Goal: Task Accomplishment & Management: Manage account settings

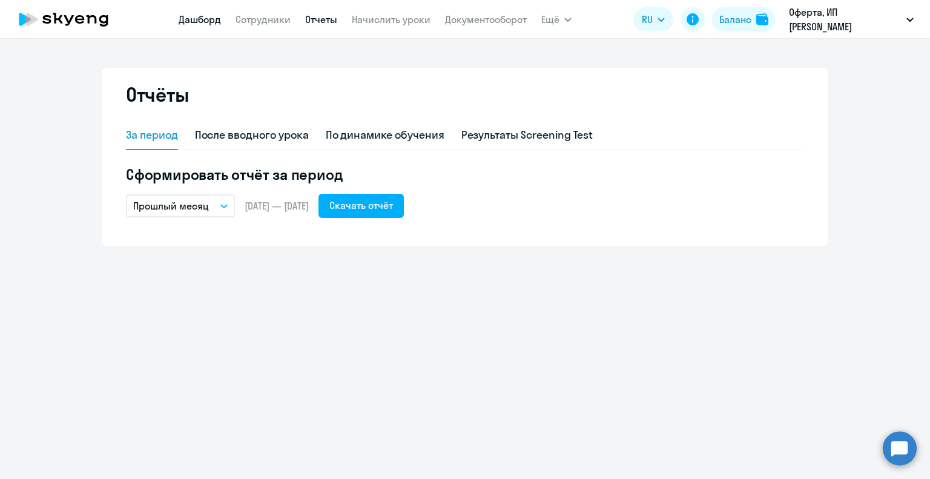
click at [203, 21] on link "Дашборд" at bounding box center [200, 19] width 42 height 12
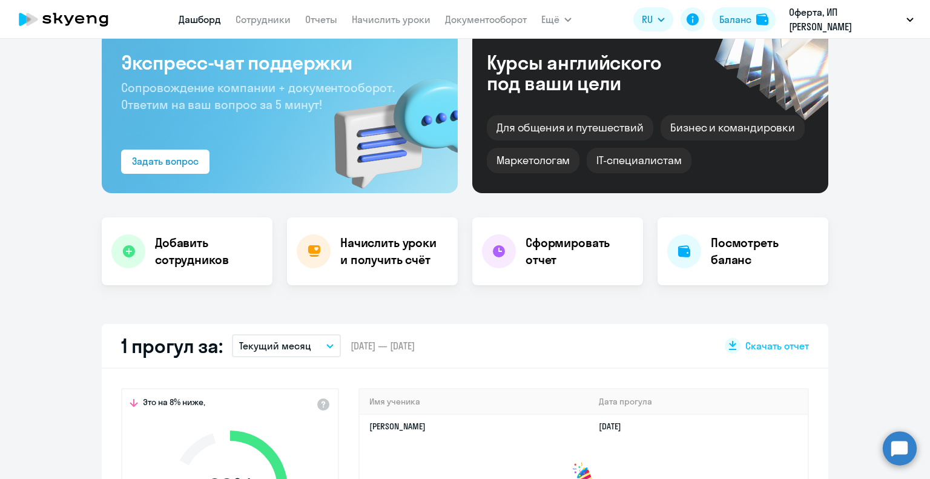
scroll to position [182, 0]
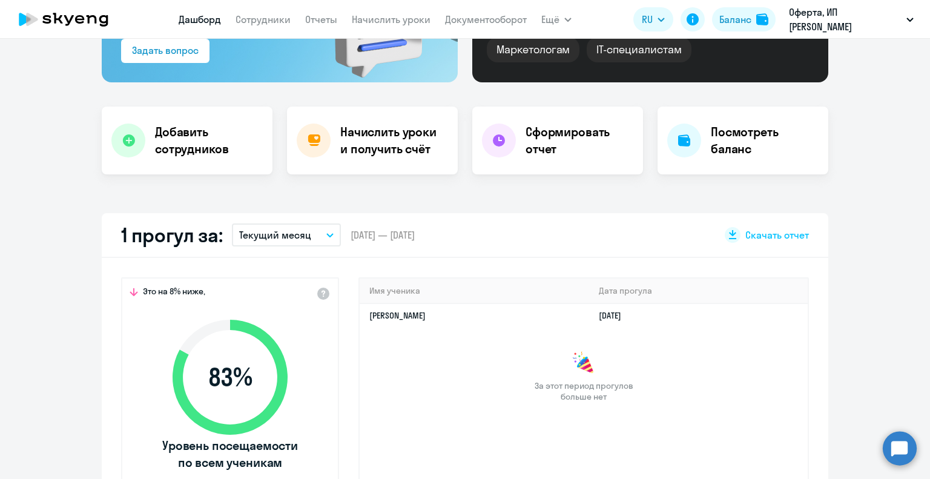
select select "30"
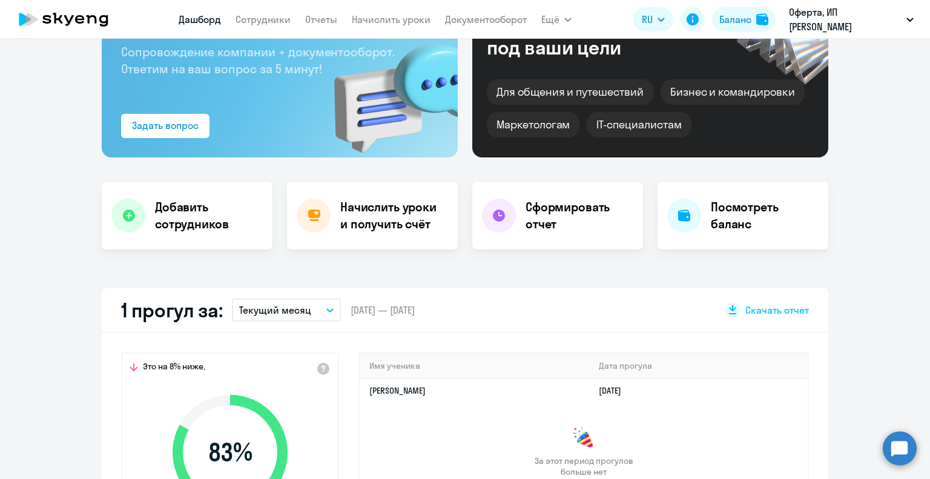
scroll to position [0, 0]
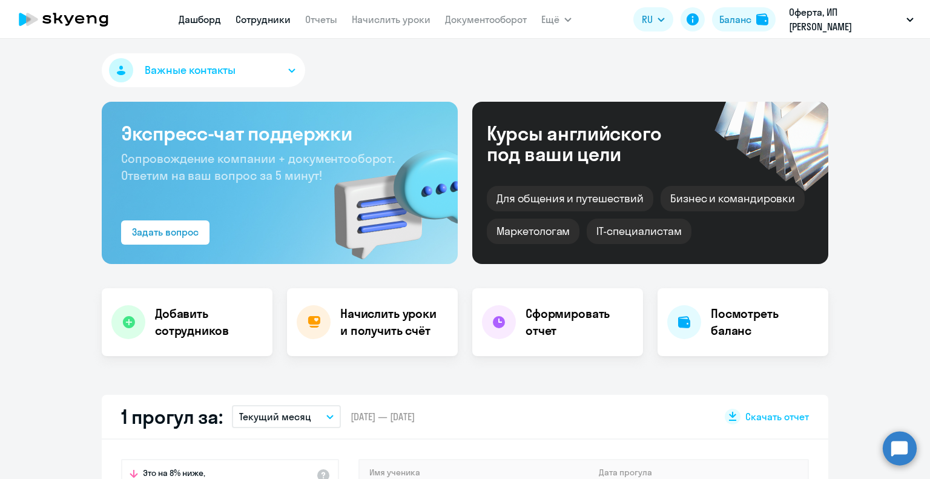
click at [257, 15] on link "Сотрудники" at bounding box center [262, 19] width 55 height 12
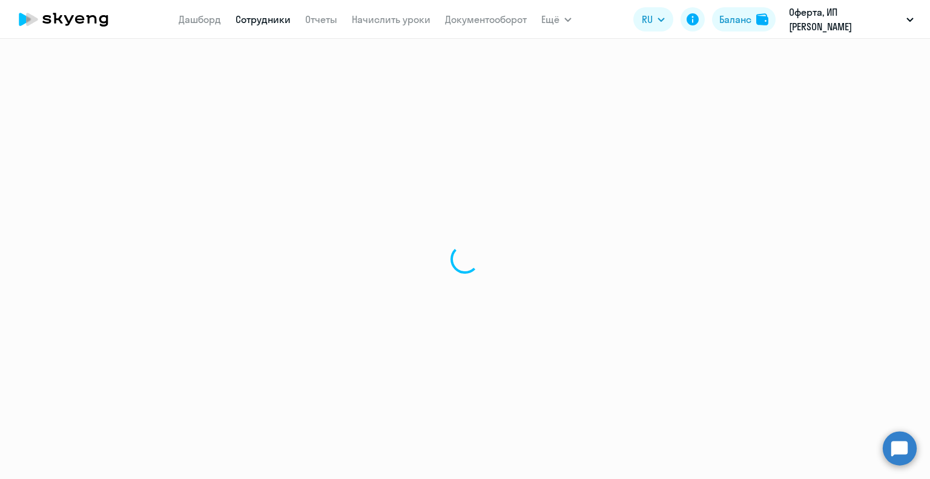
select select "30"
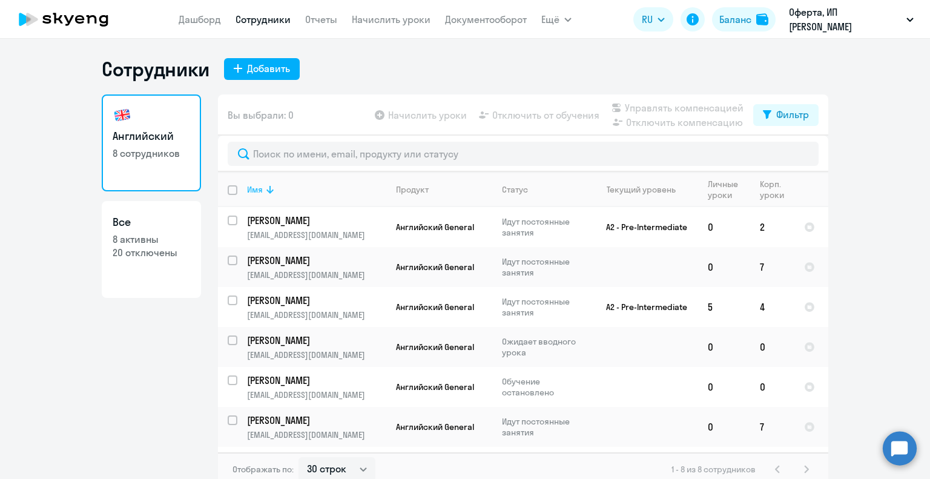
click at [331, 181] on th "Имя" at bounding box center [311, 189] width 149 height 35
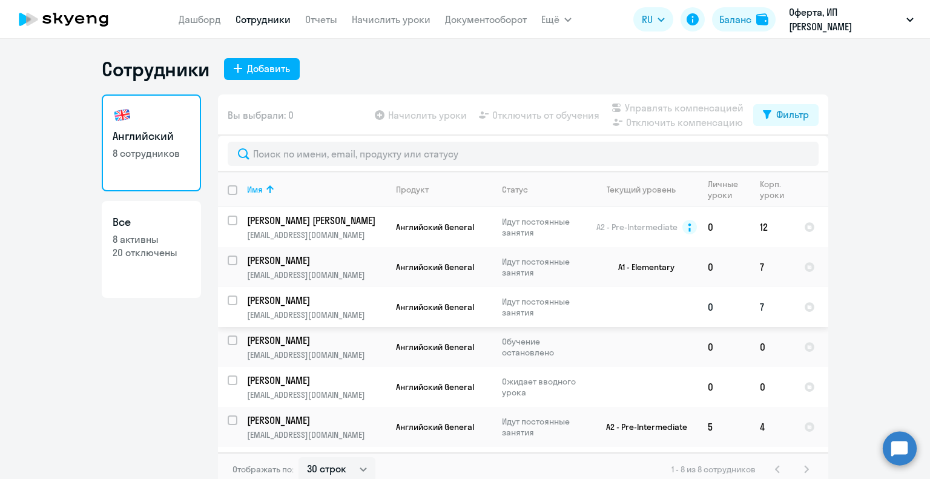
click at [228, 302] on input "select row 42639631" at bounding box center [240, 307] width 24 height 24
checkbox input "true"
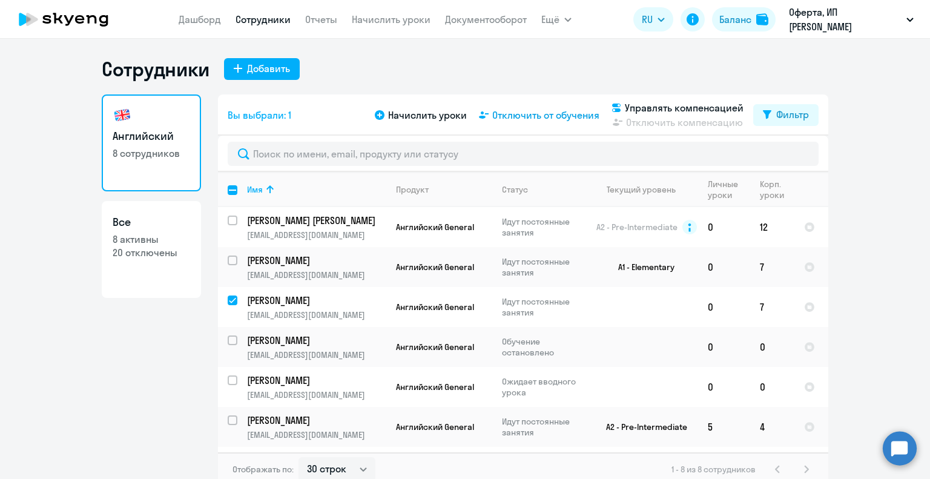
click at [533, 113] on span "Отключить от обучения" at bounding box center [545, 115] width 107 height 15
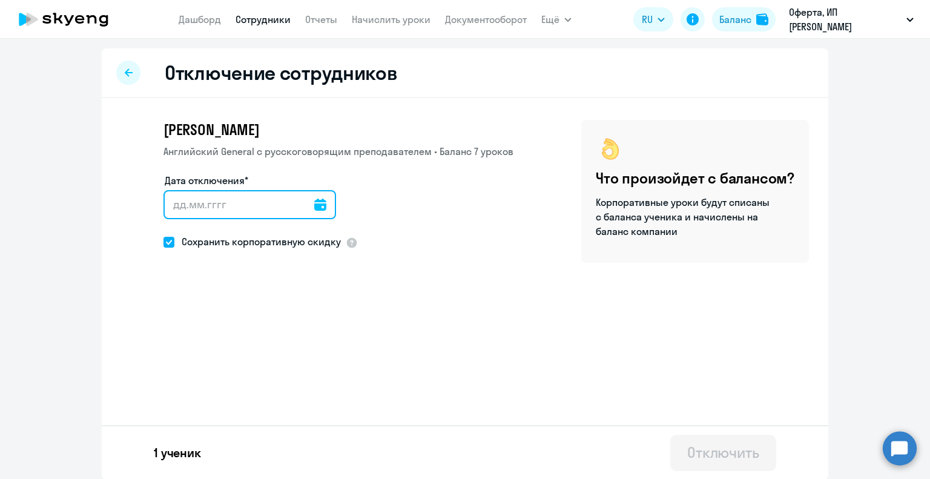
click at [196, 203] on input "Дата отключения*" at bounding box center [249, 204] width 173 height 29
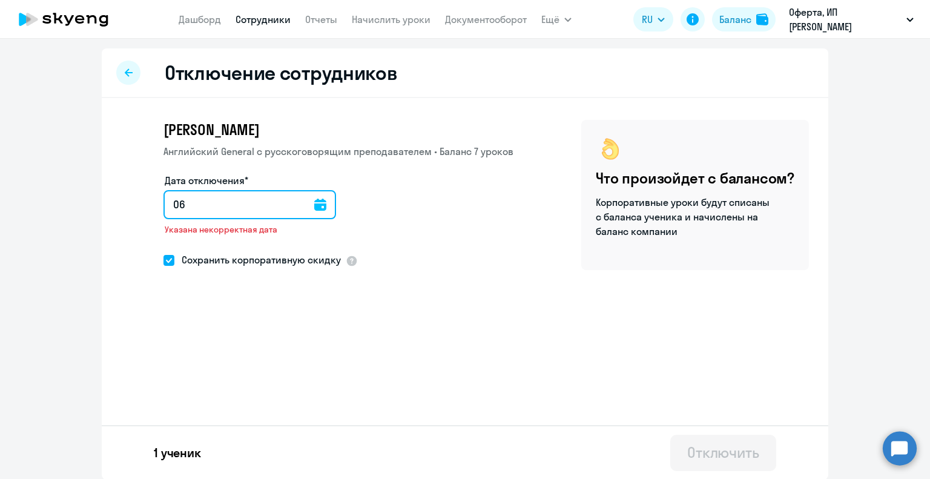
type input "0"
click at [314, 203] on icon at bounding box center [320, 205] width 12 height 12
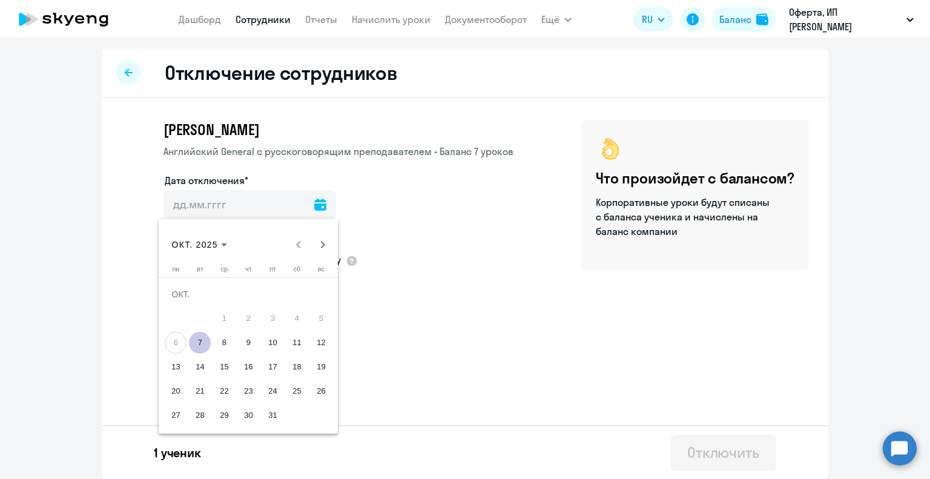
click at [177, 339] on span "6" at bounding box center [176, 343] width 22 height 22
click at [199, 343] on span "7" at bounding box center [200, 343] width 22 height 22
type input "07.10.2025"
type input "7.10.2025"
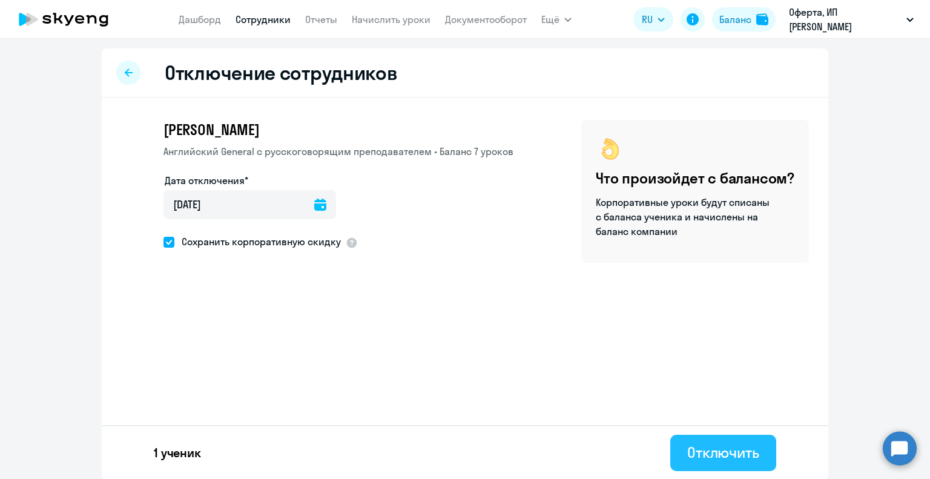
click at [729, 457] on div "Отключить" at bounding box center [723, 451] width 72 height 19
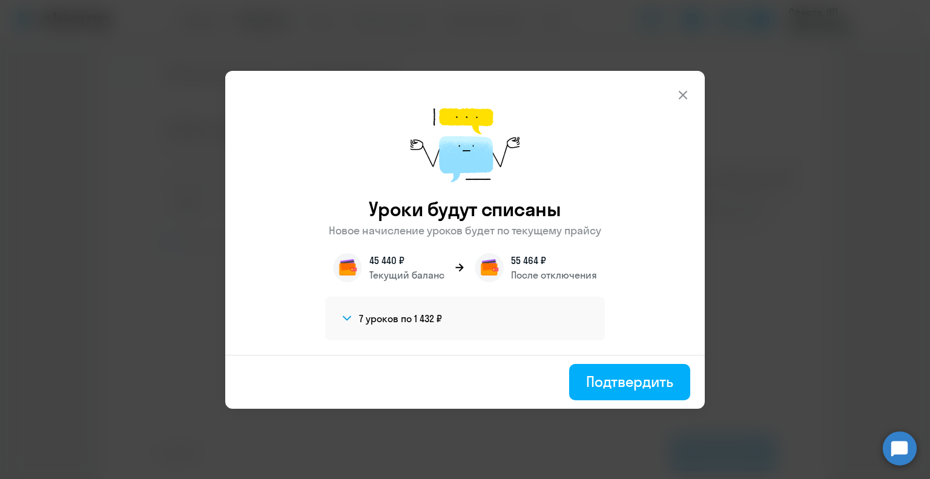
click at [346, 317] on icon at bounding box center [347, 317] width 10 height 5
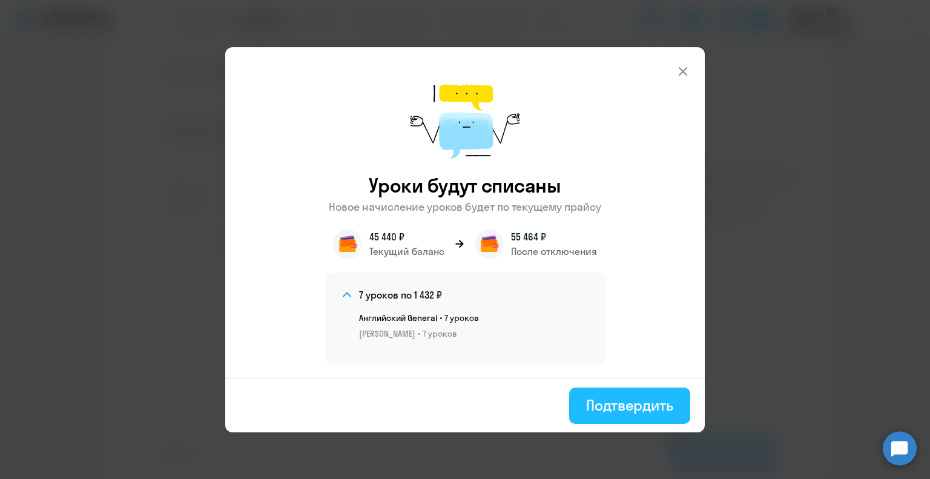
click at [623, 415] on button "Подтвердить" at bounding box center [629, 405] width 121 height 36
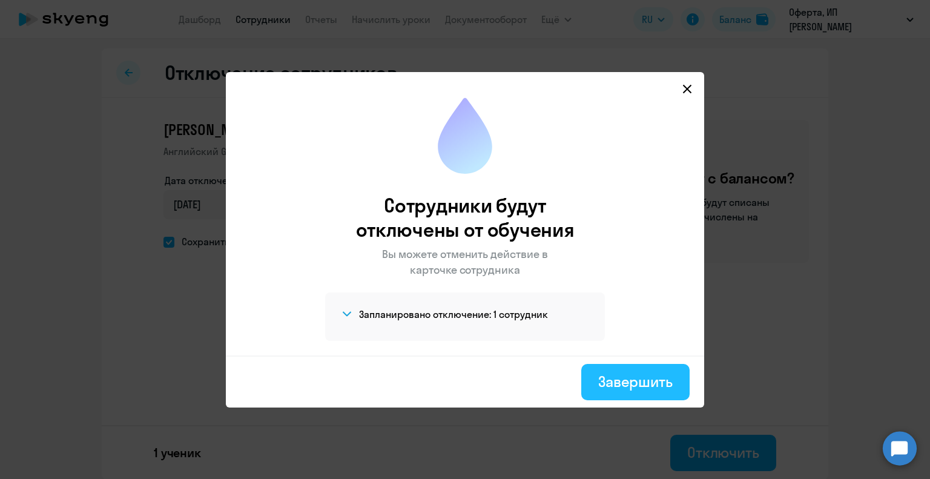
click at [625, 383] on div "Завершить" at bounding box center [635, 381] width 74 height 19
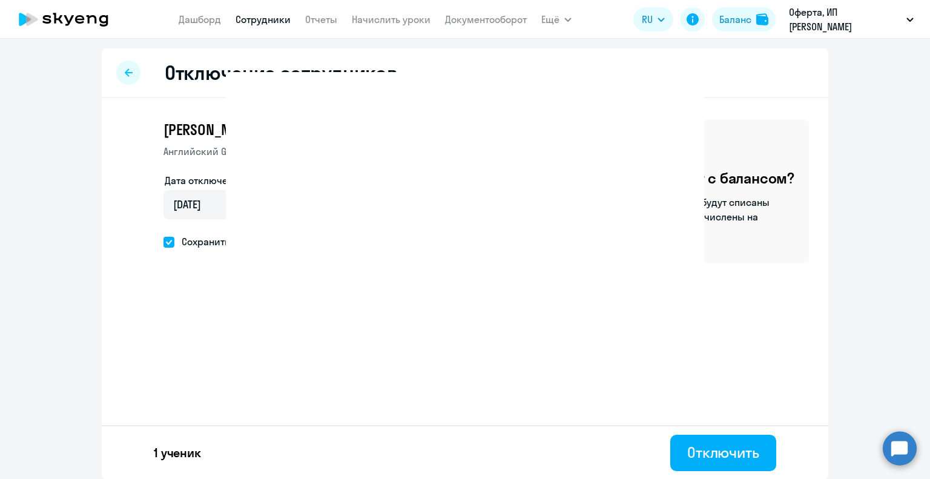
select select "30"
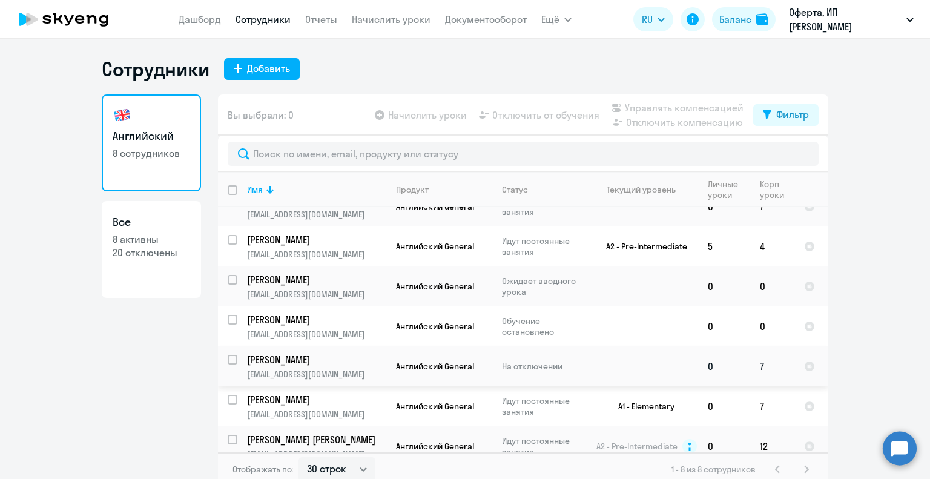
scroll to position [76, 0]
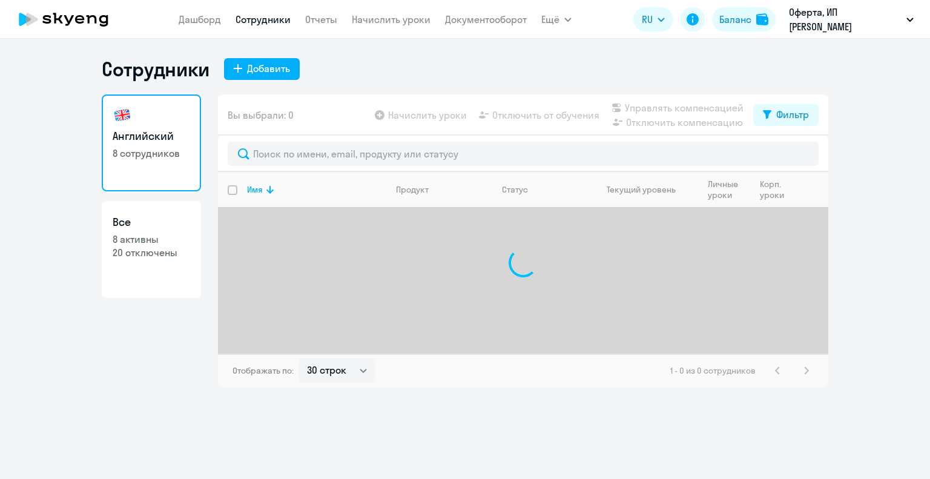
select select "30"
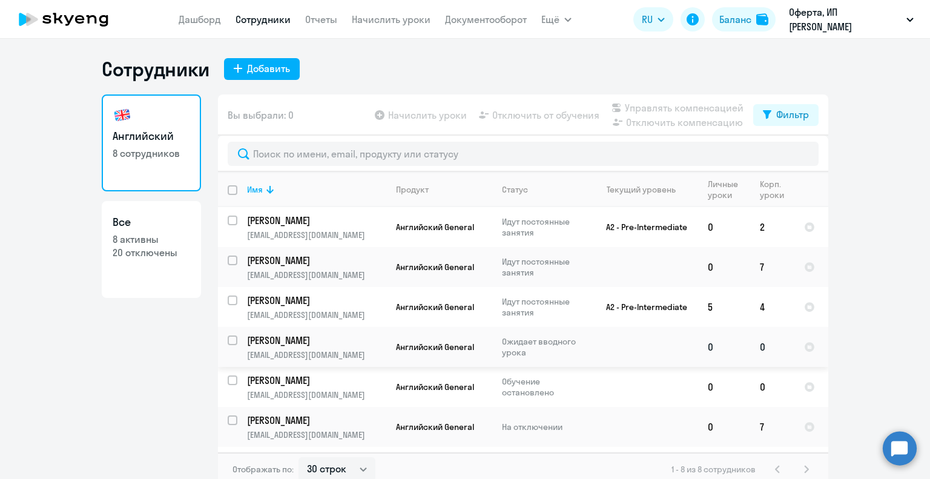
scroll to position [61, 0]
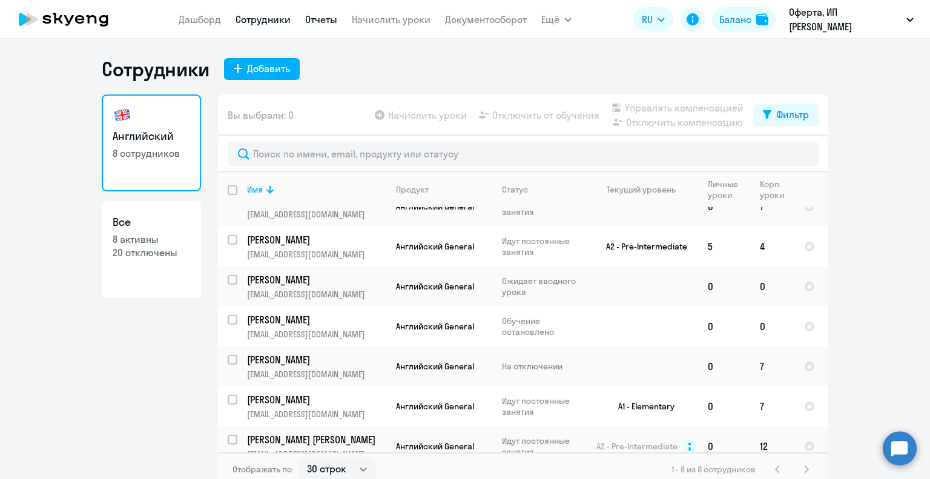
click at [314, 18] on link "Отчеты" at bounding box center [321, 19] width 32 height 12
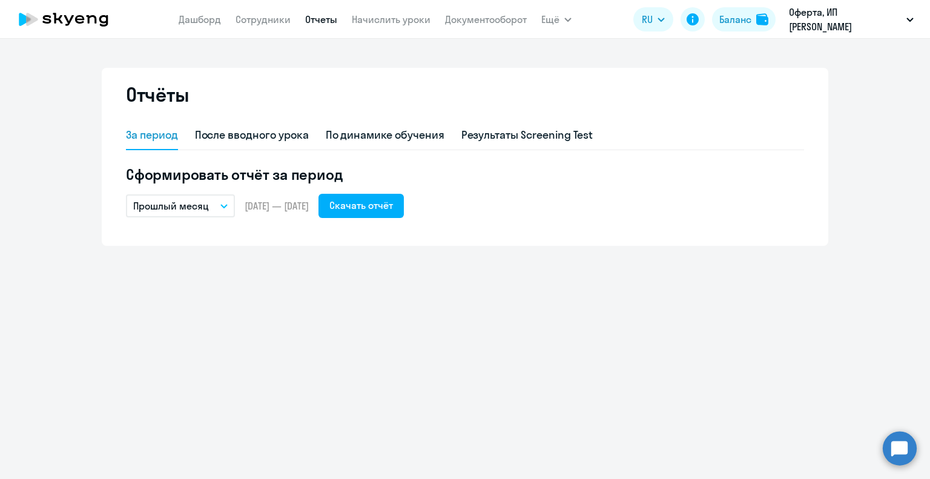
click at [224, 205] on icon "button" at bounding box center [223, 206] width 7 height 4
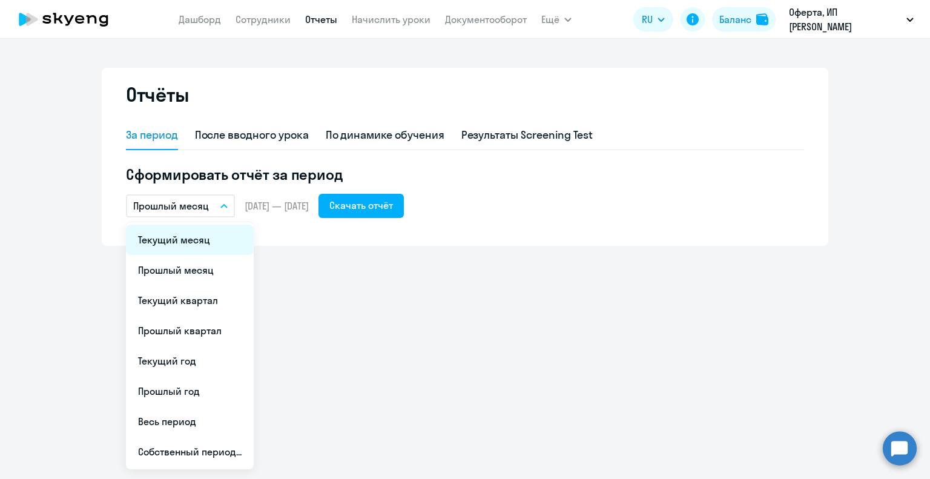
click at [192, 235] on li "Текущий месяц" at bounding box center [190, 240] width 128 height 30
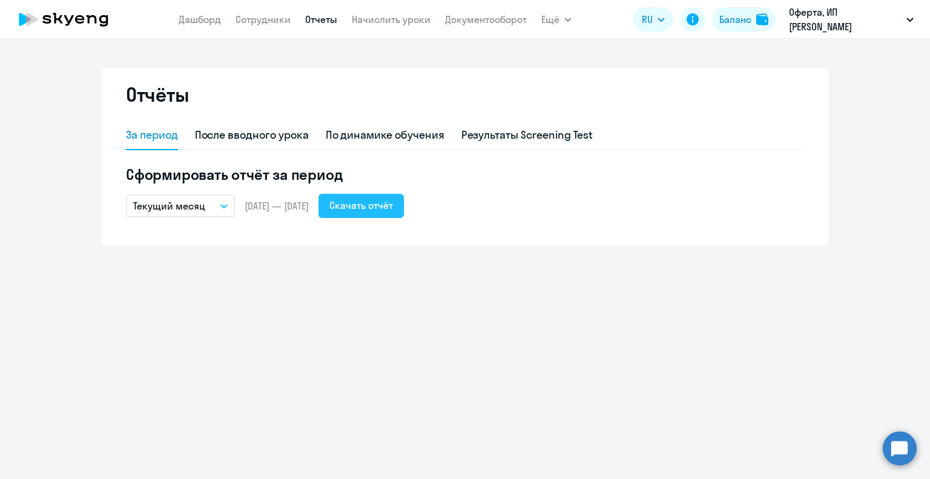
click at [393, 207] on div "Скачать отчёт" at bounding box center [361, 205] width 64 height 15
